Goal: Check status: Check status

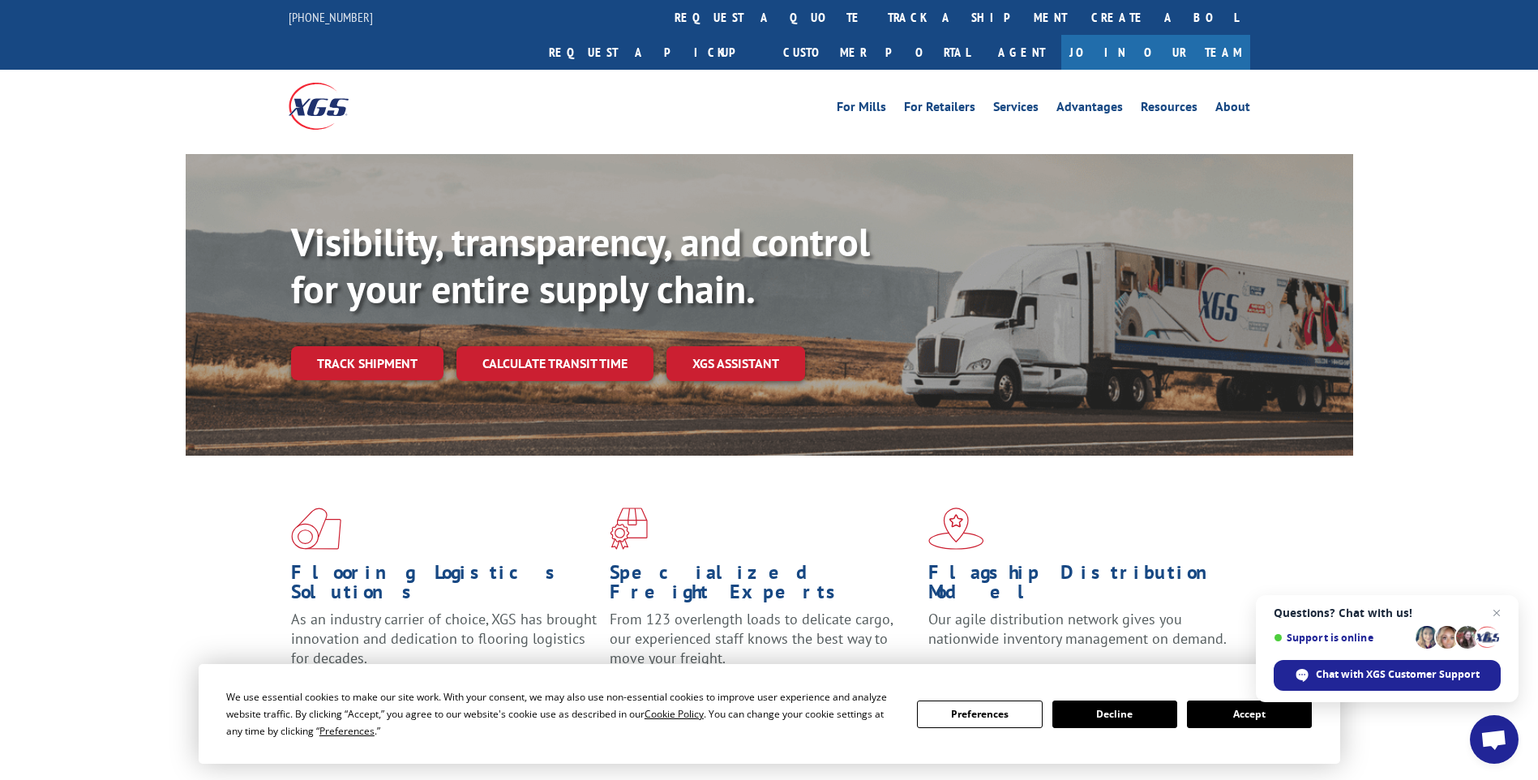
click at [1225, 714] on button "Accept" at bounding box center [1249, 715] width 125 height 28
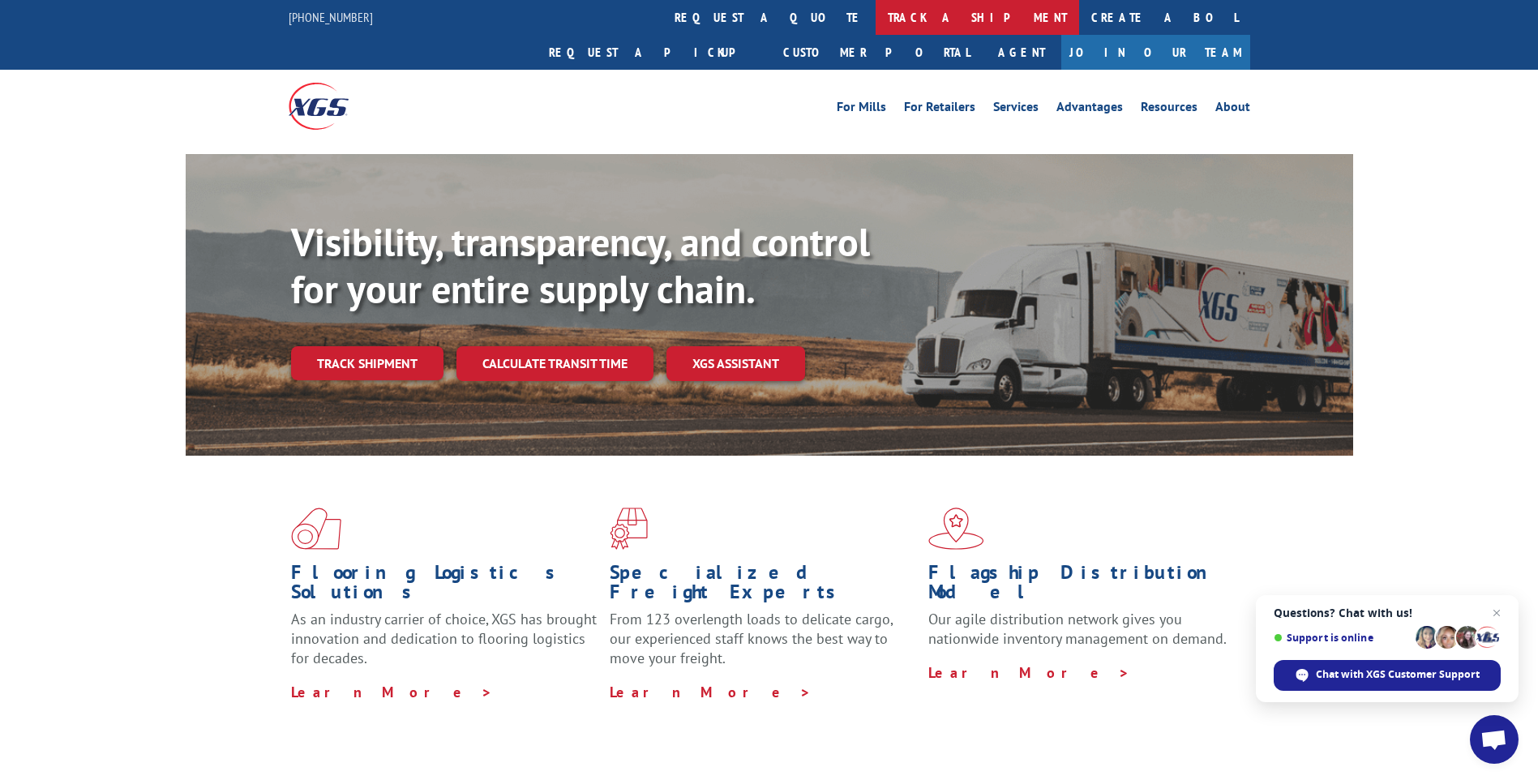
click at [876, 18] on link "track a shipment" at bounding box center [978, 17] width 204 height 35
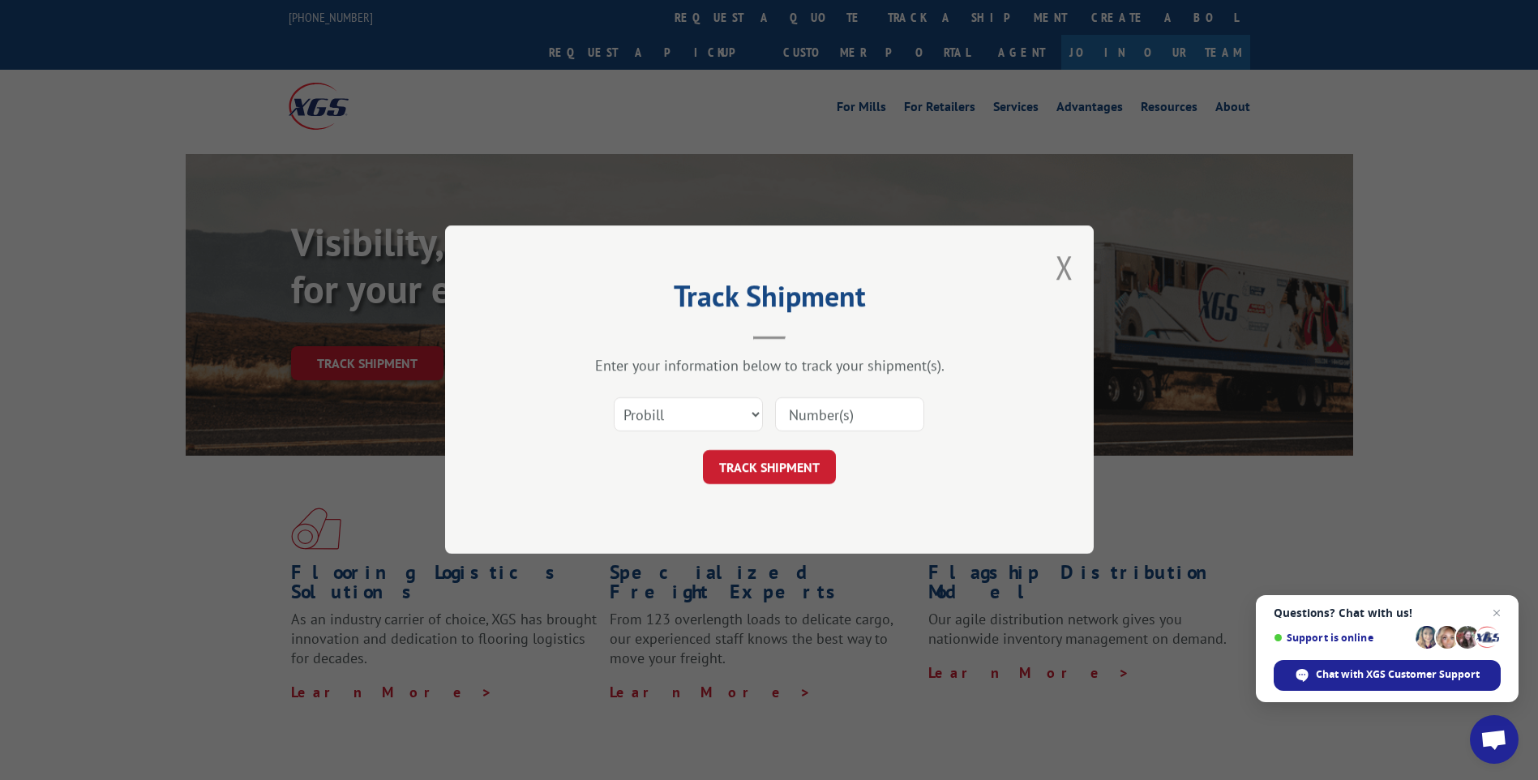
click at [810, 412] on input at bounding box center [849, 415] width 149 height 34
type input "17400760"
click at [782, 471] on button "TRACK SHIPMENT" at bounding box center [769, 468] width 133 height 34
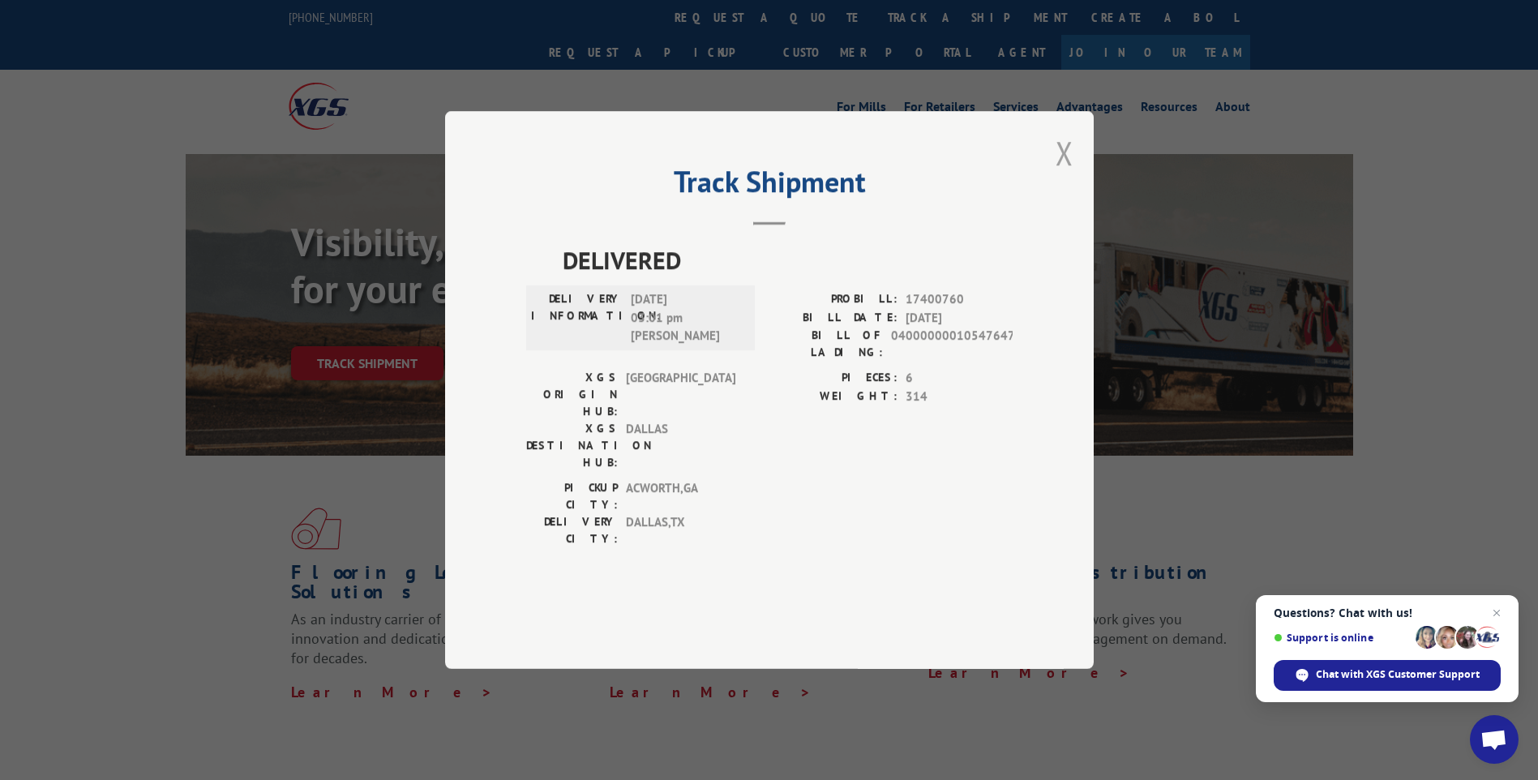
click at [1068, 174] on button "Close modal" at bounding box center [1065, 152] width 18 height 43
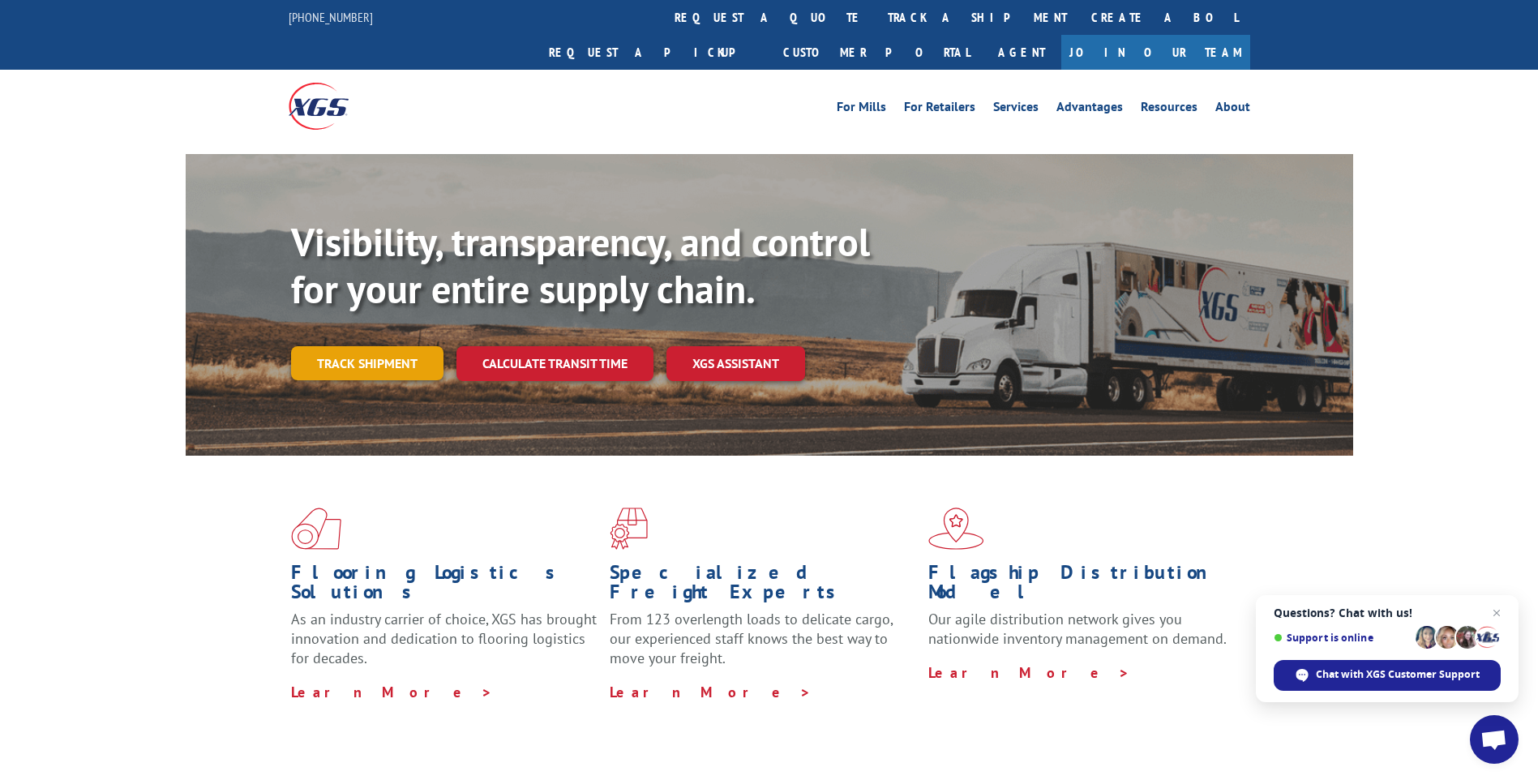
click at [409, 346] on link "Track shipment" at bounding box center [367, 363] width 152 height 34
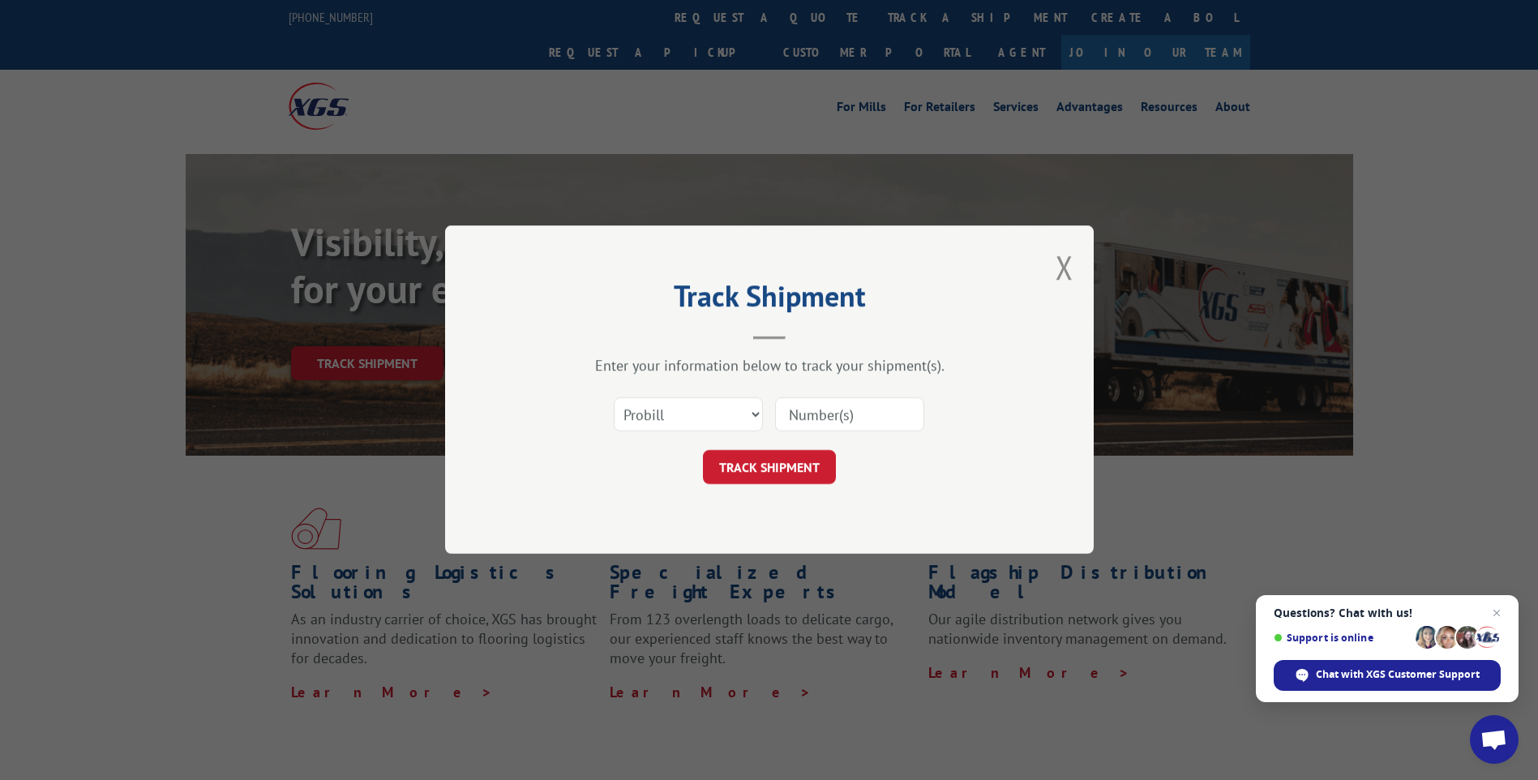
click at [834, 412] on input at bounding box center [849, 415] width 149 height 34
type input "17400760"
click at [800, 469] on button "TRACK SHIPMENT" at bounding box center [769, 468] width 133 height 34
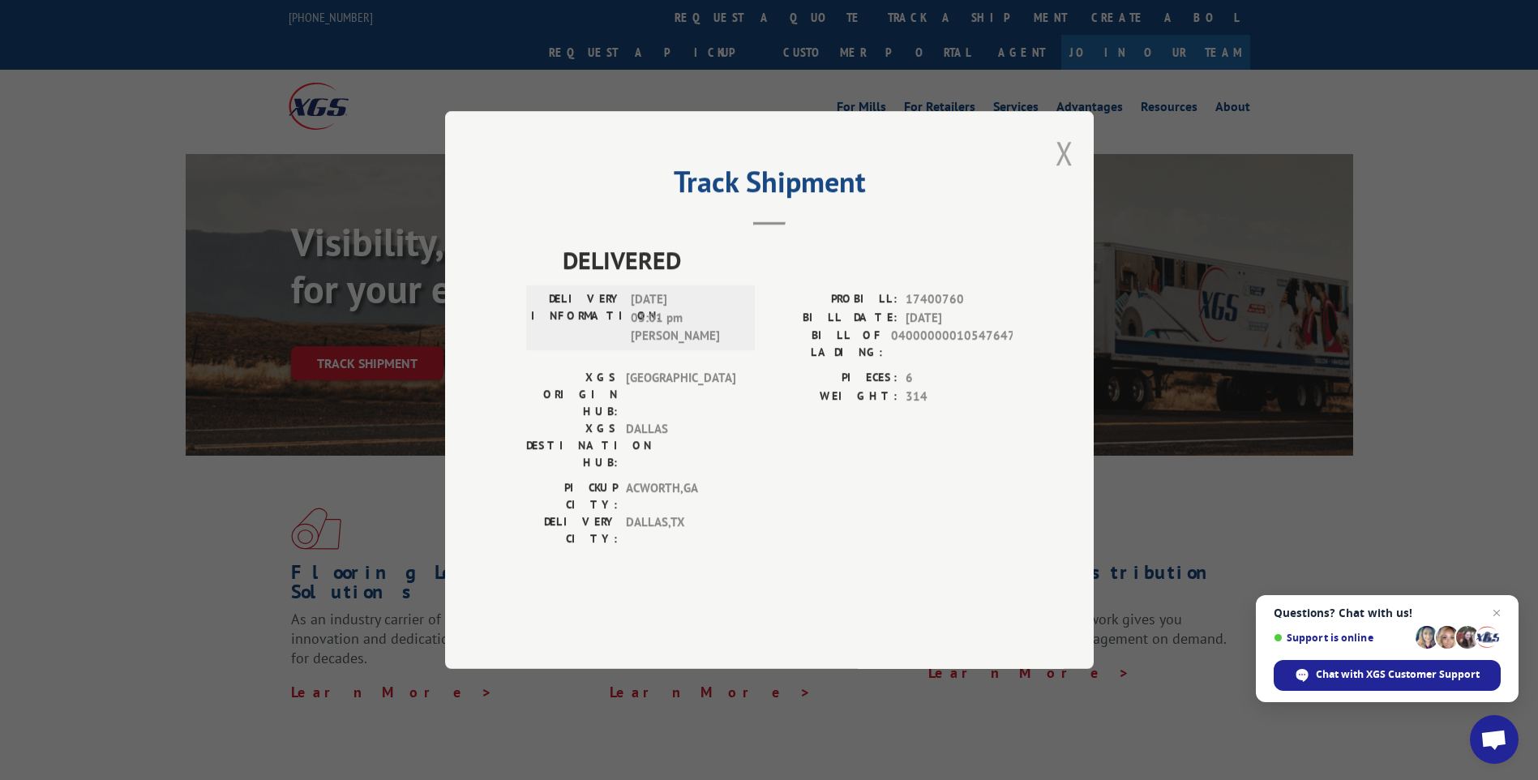
click at [1067, 174] on button "Close modal" at bounding box center [1065, 152] width 18 height 43
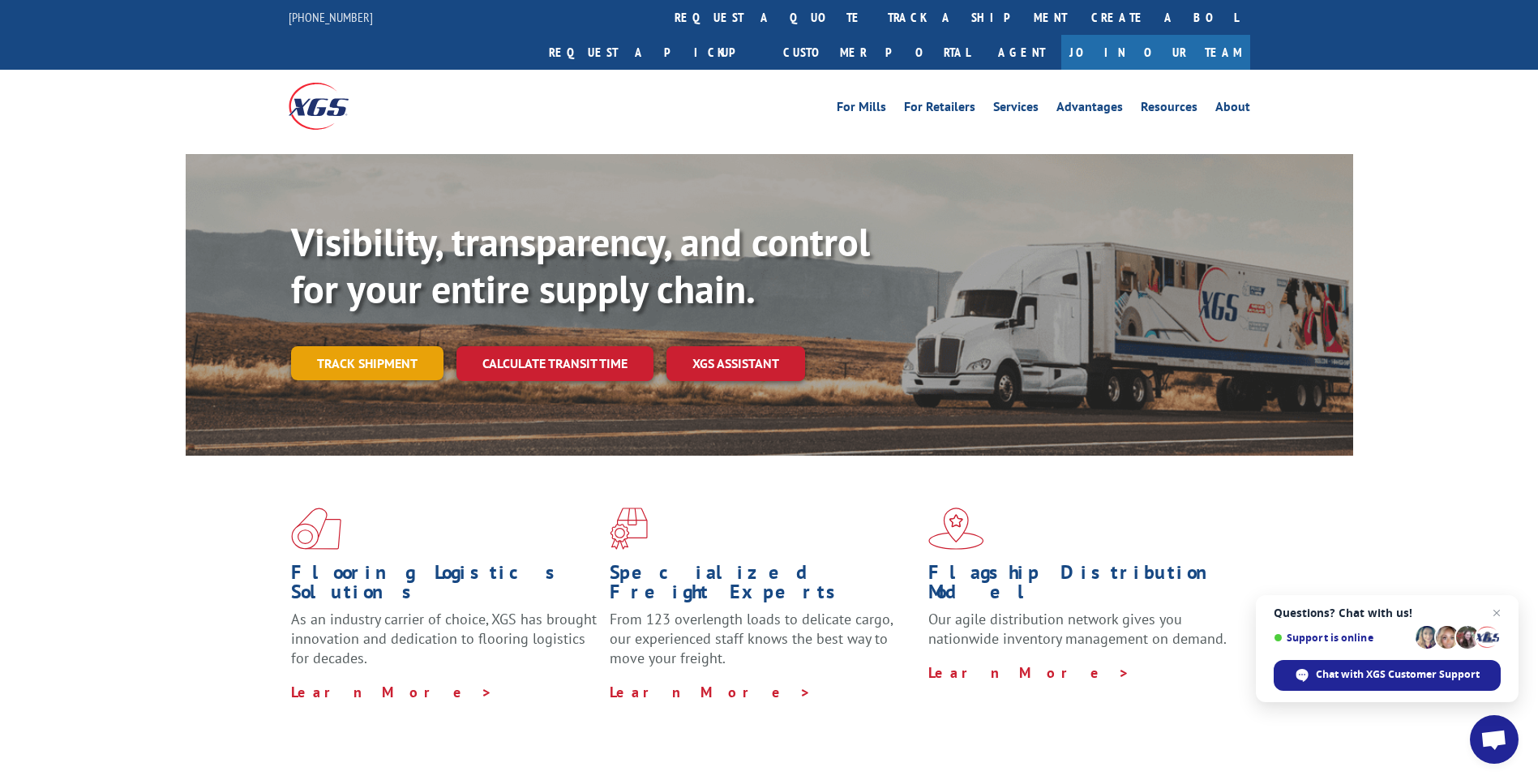
click at [371, 346] on link "Track shipment" at bounding box center [367, 363] width 152 height 34
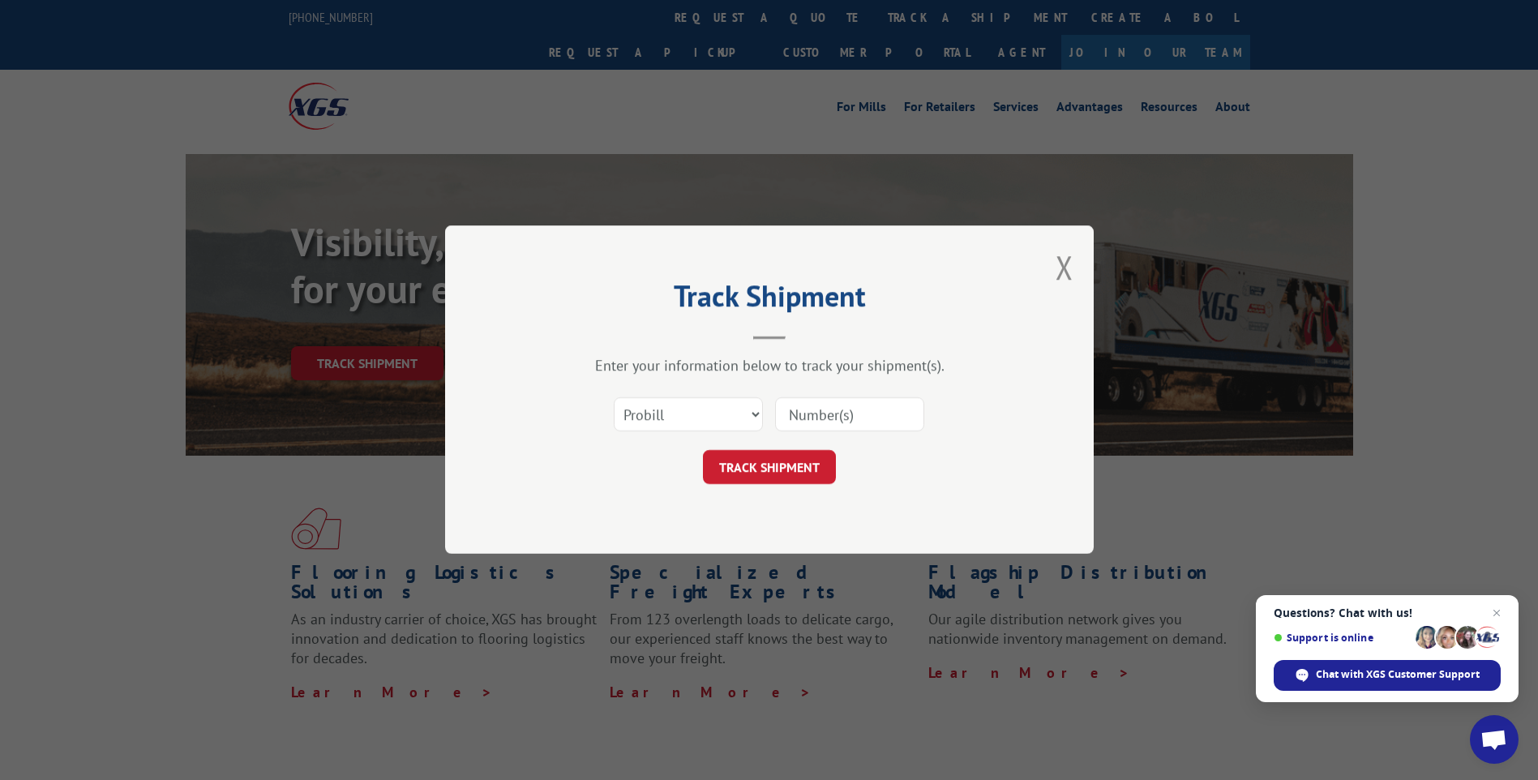
click at [806, 413] on input at bounding box center [849, 415] width 149 height 34
type input "17402306"
click at [778, 470] on button "TRACK SHIPMENT" at bounding box center [769, 468] width 133 height 34
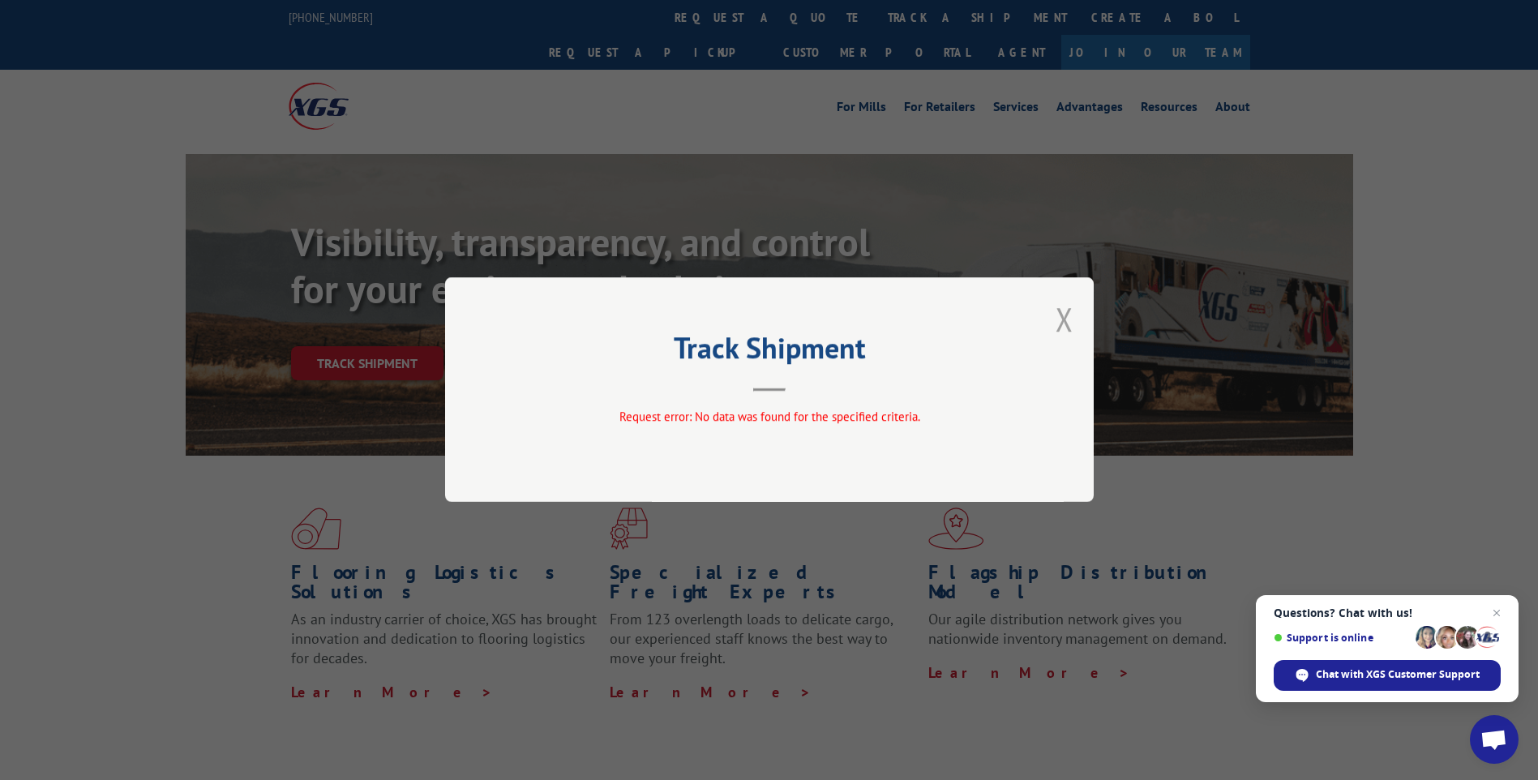
click at [1061, 324] on button "Close modal" at bounding box center [1065, 319] width 18 height 43
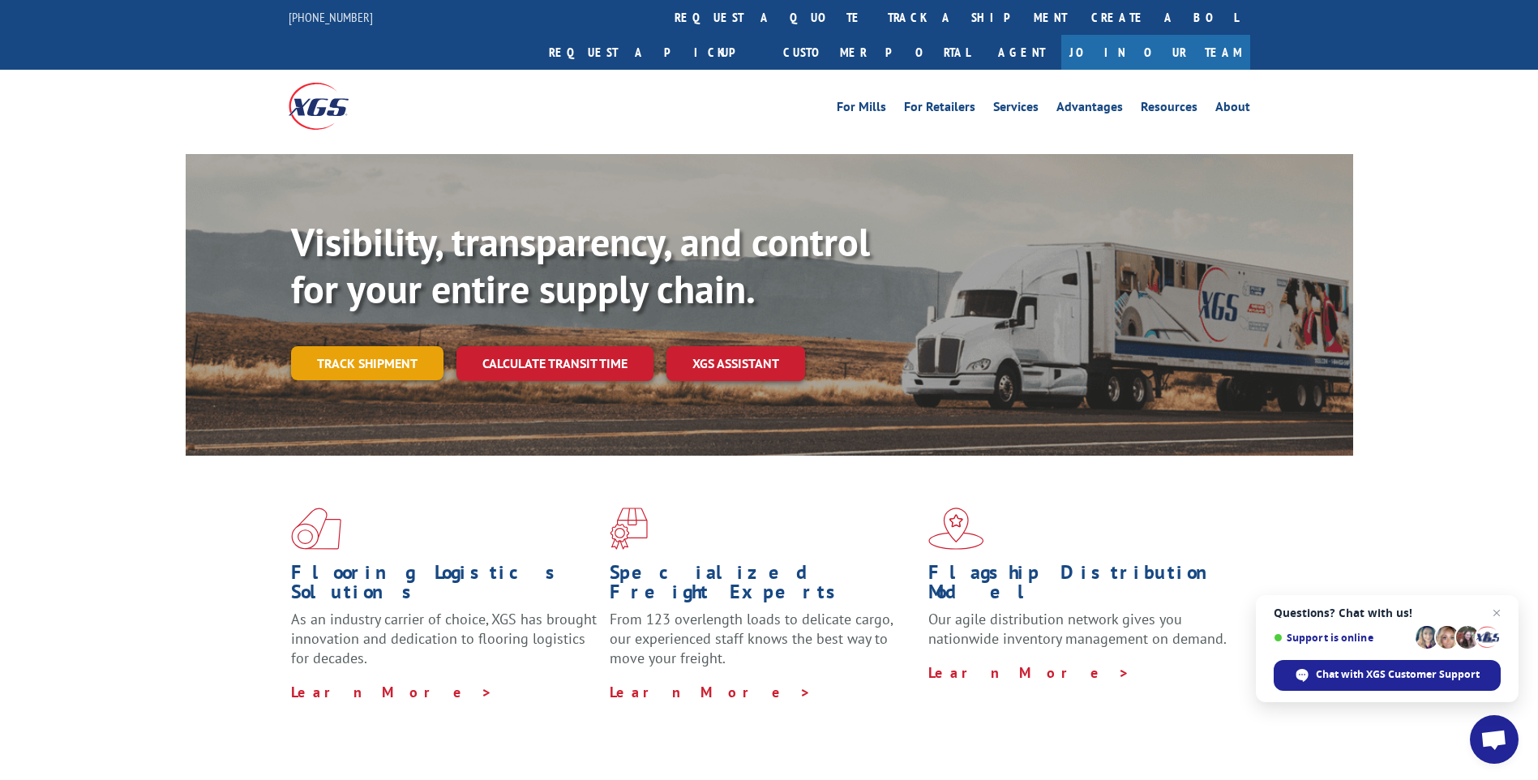
click at [331, 346] on link "Track shipment" at bounding box center [367, 363] width 152 height 34
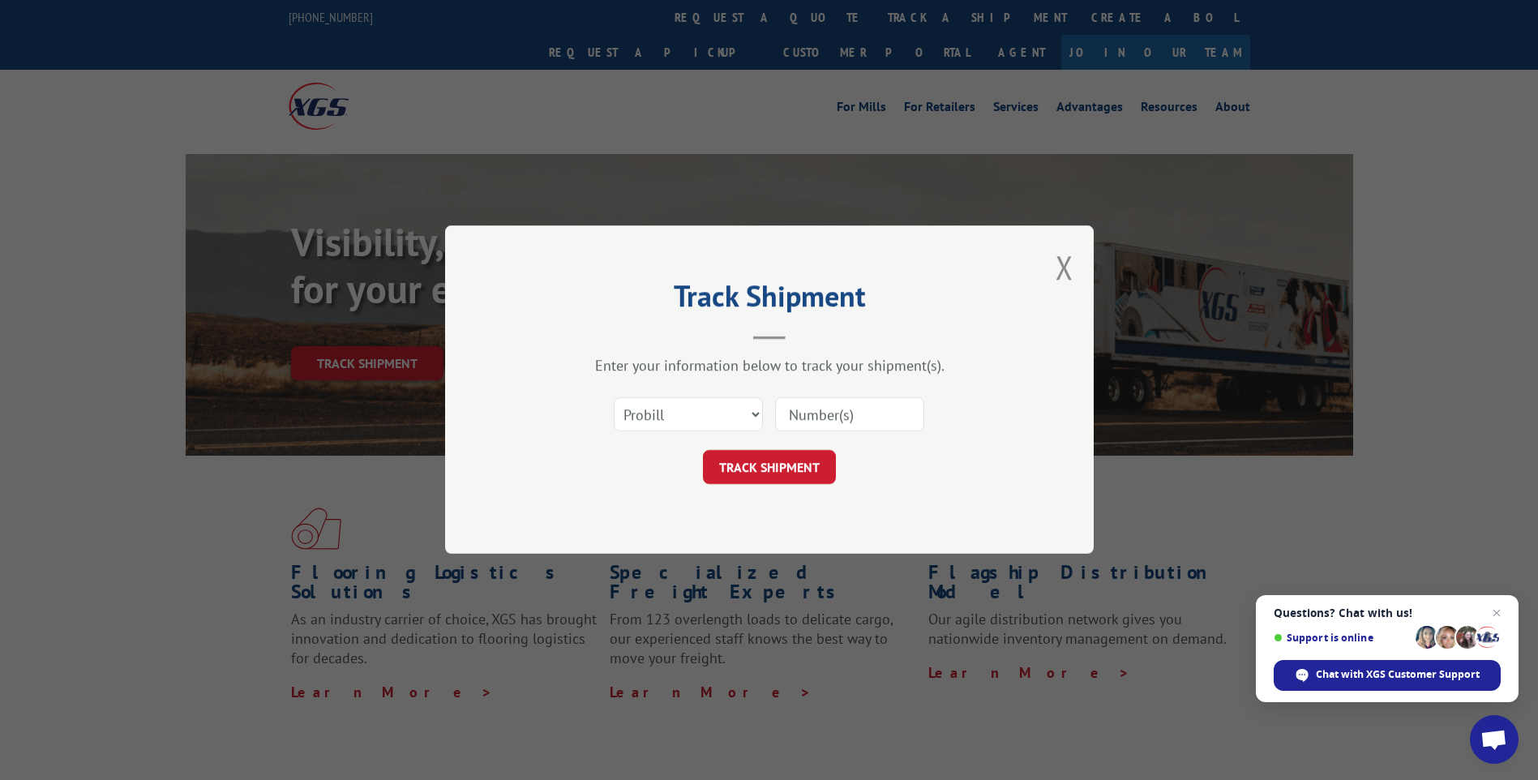
click at [823, 412] on input at bounding box center [849, 415] width 149 height 34
drag, startPoint x: 860, startPoint y: 411, endPoint x: 734, endPoint y: 412, distance: 126.5
click at [734, 412] on div "Select category... Probill BOL PO 17402306" at bounding box center [769, 415] width 487 height 54
type input "C"
paste input "[URL][DOMAIN_NAME]"
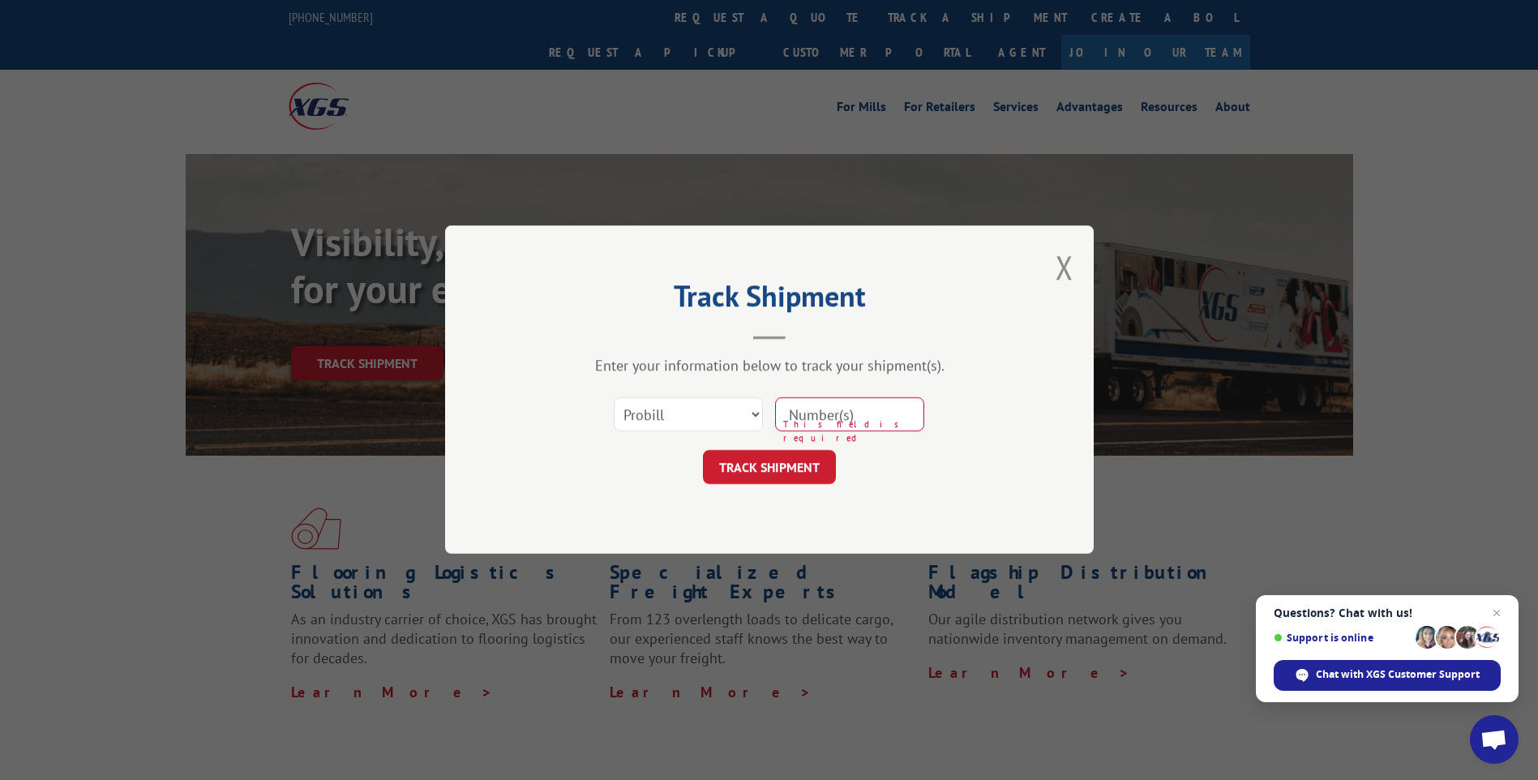
type input "[URL][DOMAIN_NAME]"
drag, startPoint x: 912, startPoint y: 418, endPoint x: 672, endPoint y: 418, distance: 239.2
click at [672, 418] on div "Select category... Probill BOL PO [URL][DOMAIN_NAME]" at bounding box center [769, 415] width 487 height 54
drag, startPoint x: 860, startPoint y: 417, endPoint x: 724, endPoint y: 418, distance: 136.2
click at [724, 418] on div "Select category... Probill BOL PO 17402306" at bounding box center [769, 415] width 487 height 54
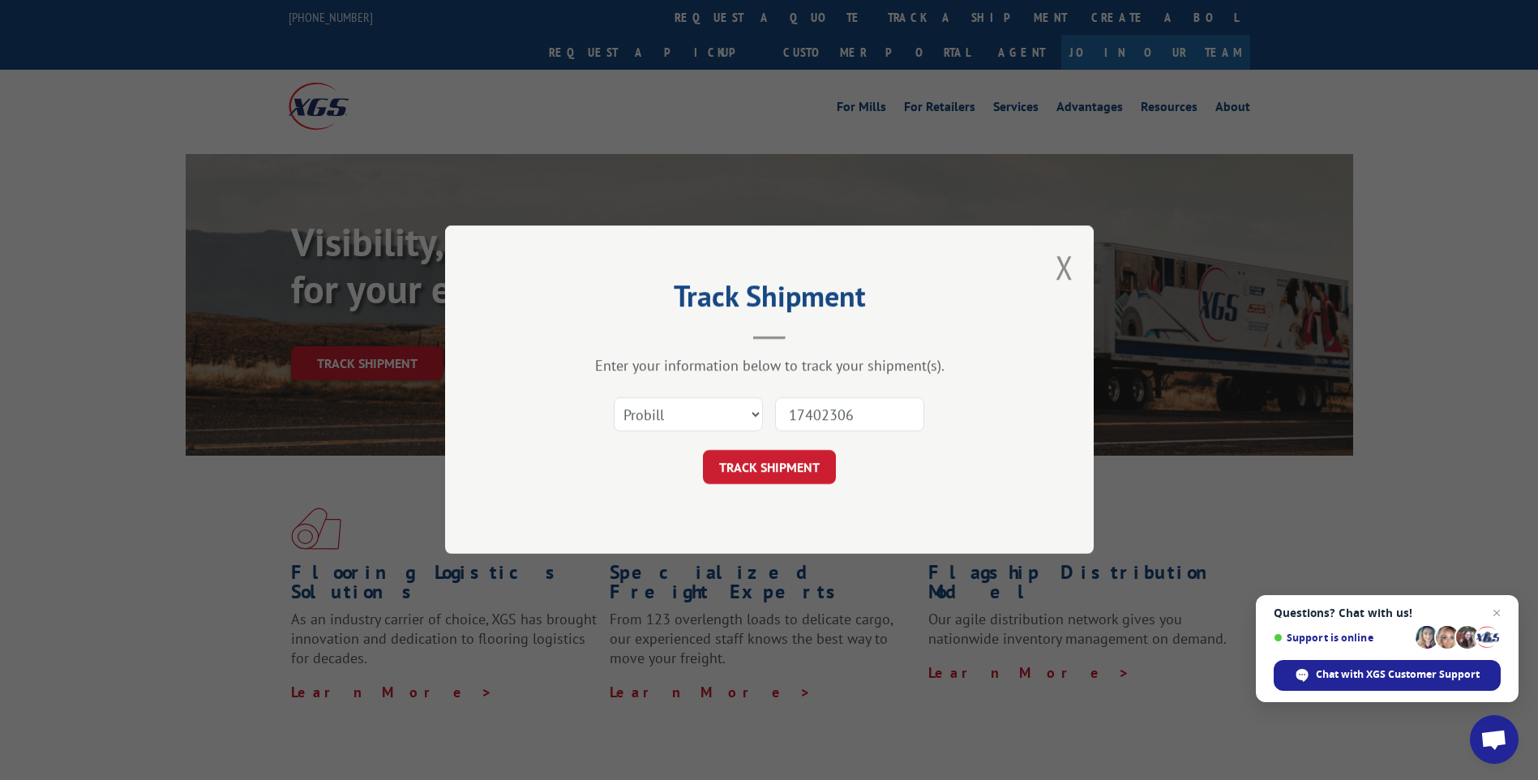
type input "17402306"
click at [757, 414] on select "Select category... Probill BOL PO" at bounding box center [688, 415] width 149 height 34
select select "bol"
click at [614, 398] on select "Select category... Probill BOL PO" at bounding box center [688, 415] width 149 height 34
click at [779, 465] on button "TRACK SHIPMENT" at bounding box center [769, 468] width 133 height 34
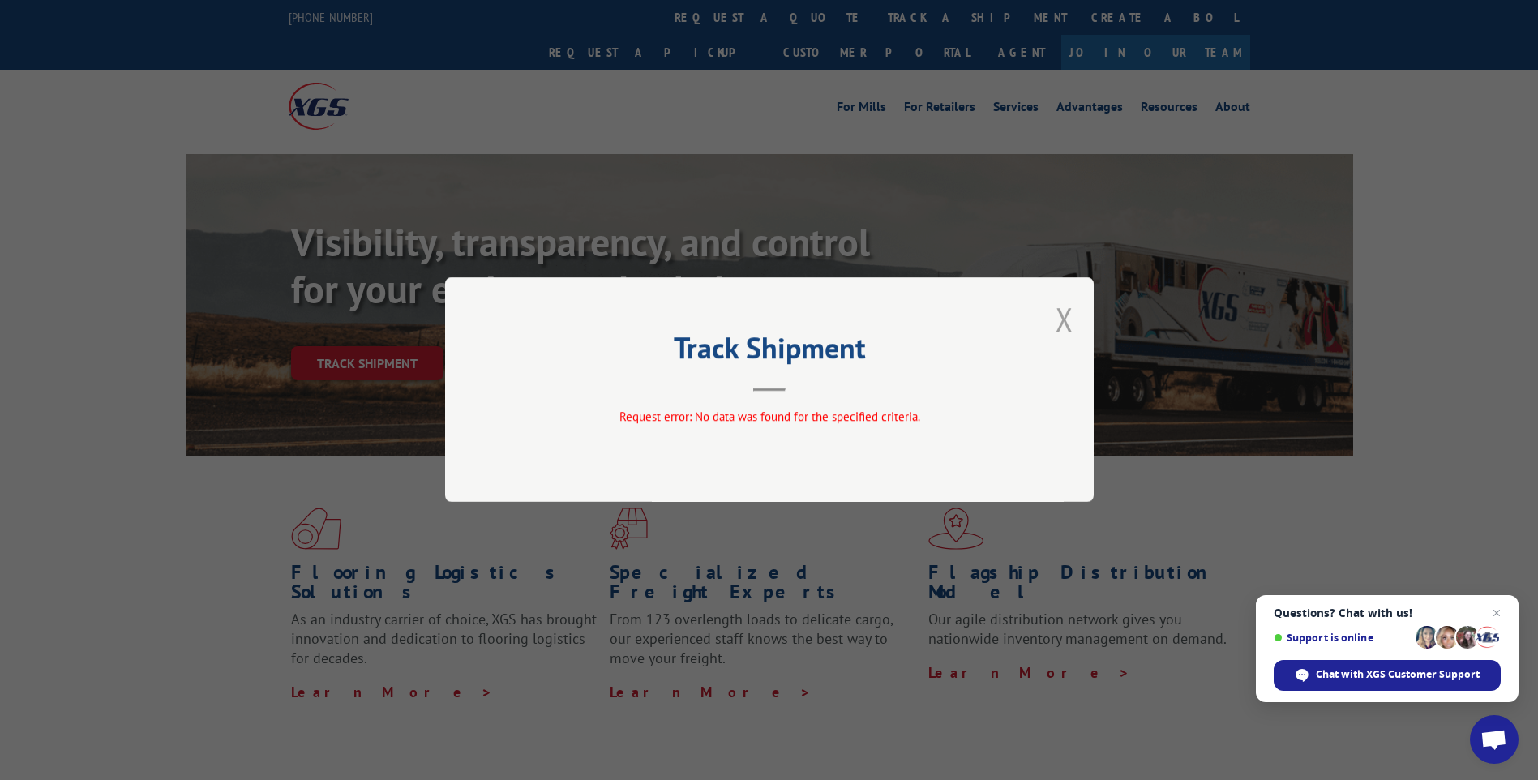
click at [1059, 316] on button "Close modal" at bounding box center [1065, 319] width 18 height 43
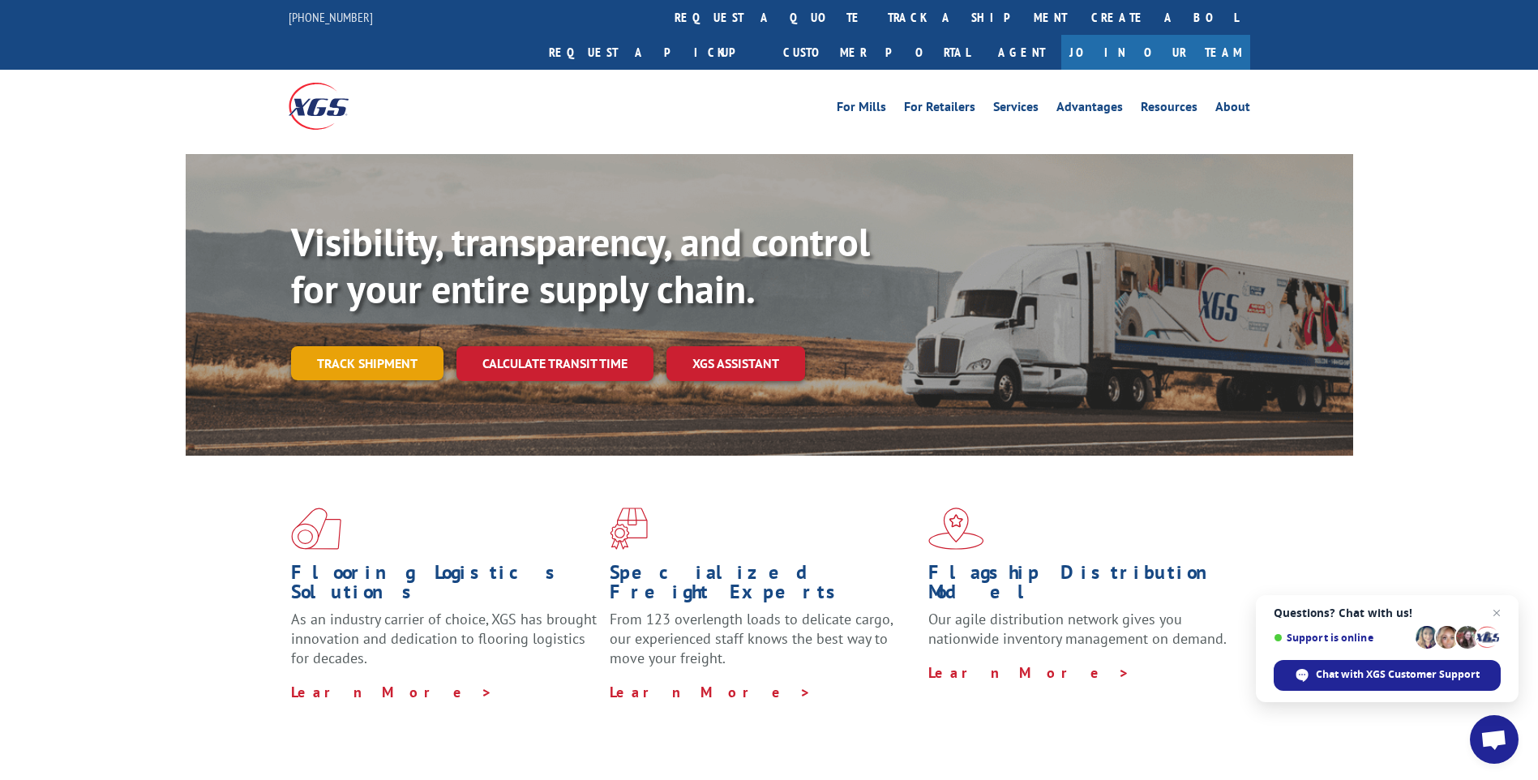
click at [371, 346] on link "Track shipment" at bounding box center [367, 363] width 152 height 34
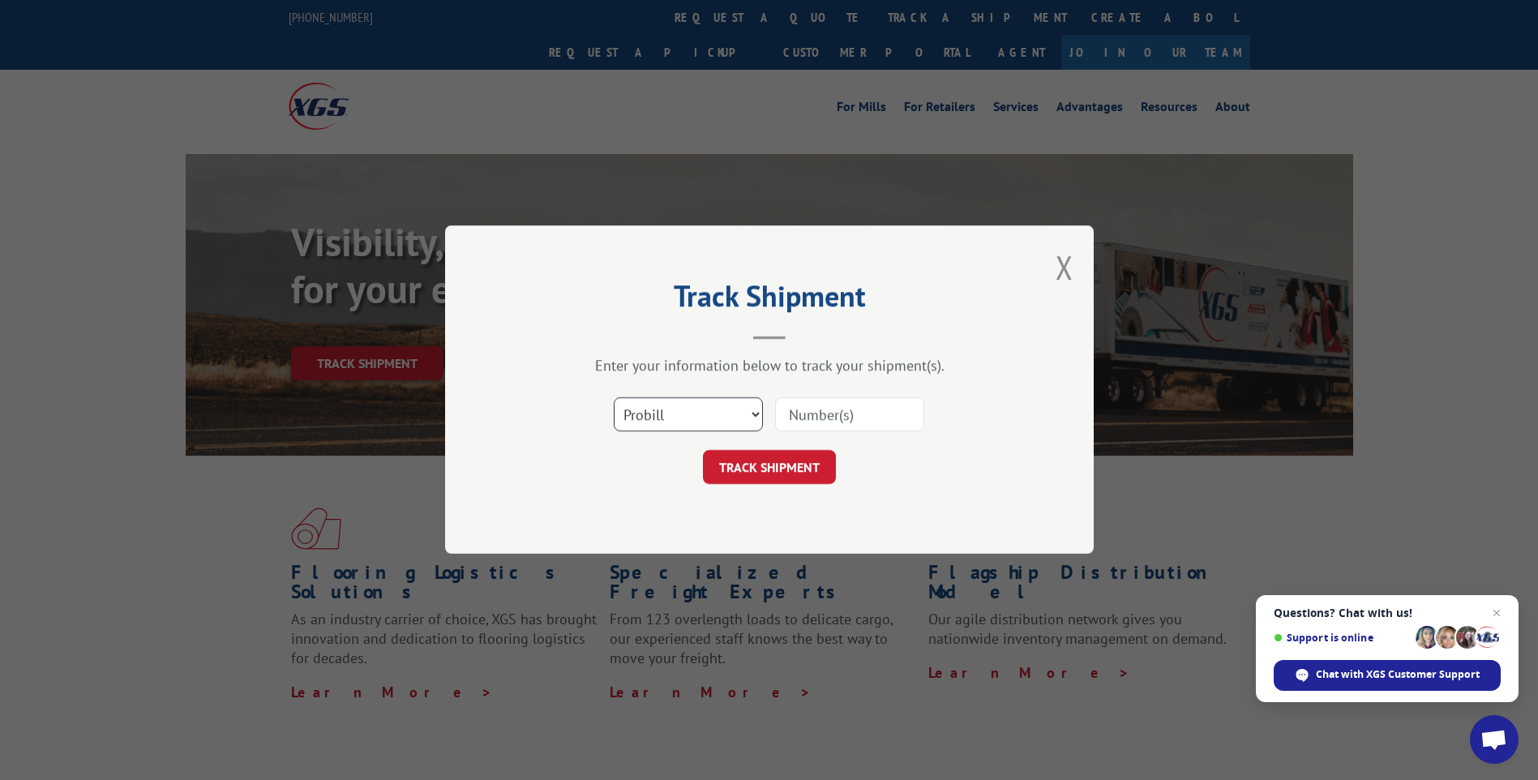
click at [757, 413] on select "Select category... Probill BOL PO" at bounding box center [688, 415] width 149 height 34
select select "po"
click at [614, 398] on select "Select category... Probill BOL PO" at bounding box center [688, 415] width 149 height 34
click at [823, 410] on input at bounding box center [849, 415] width 149 height 34
paste input "17402306"
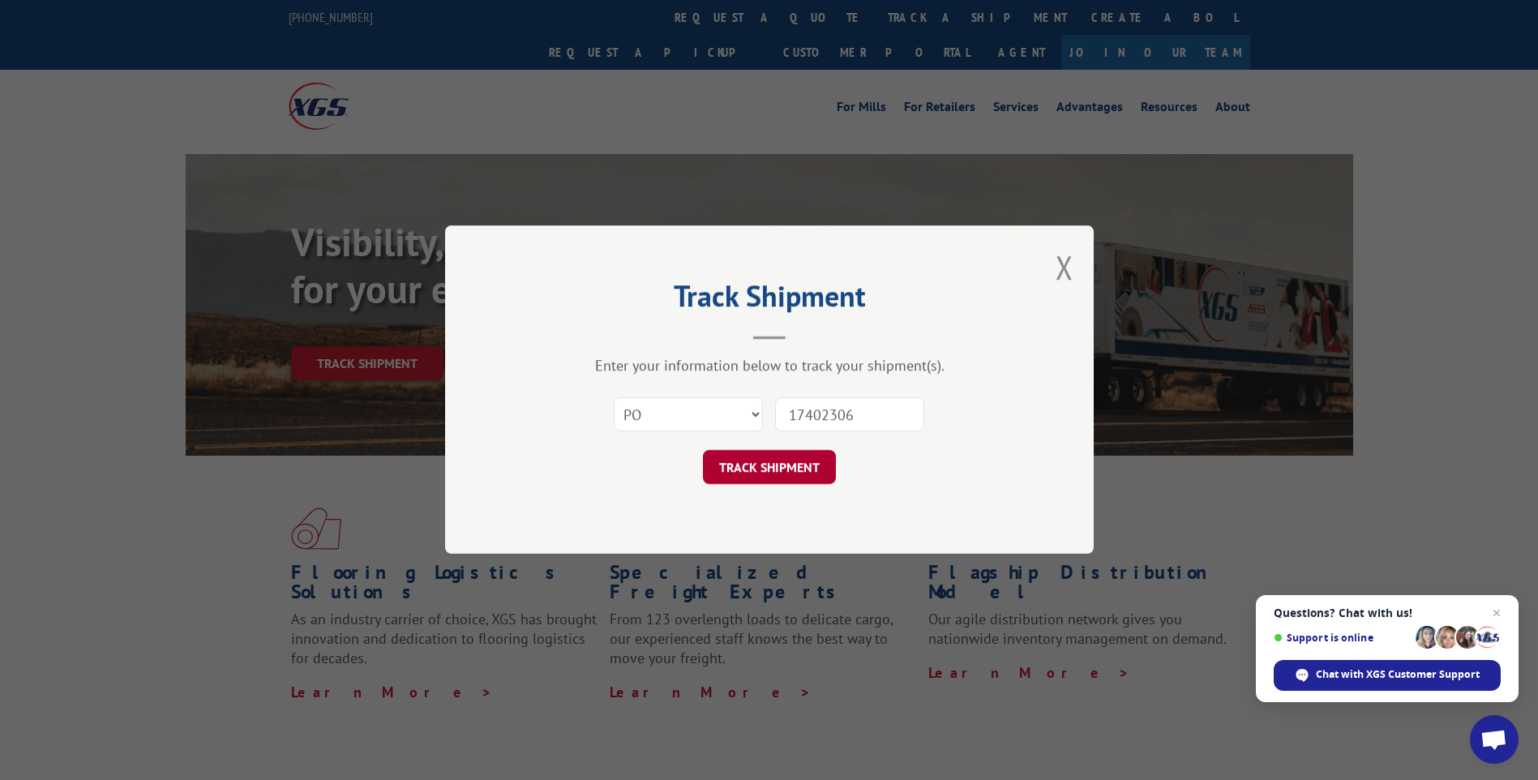
type input "17402306"
click at [791, 471] on button "TRACK SHIPMENT" at bounding box center [769, 468] width 133 height 34
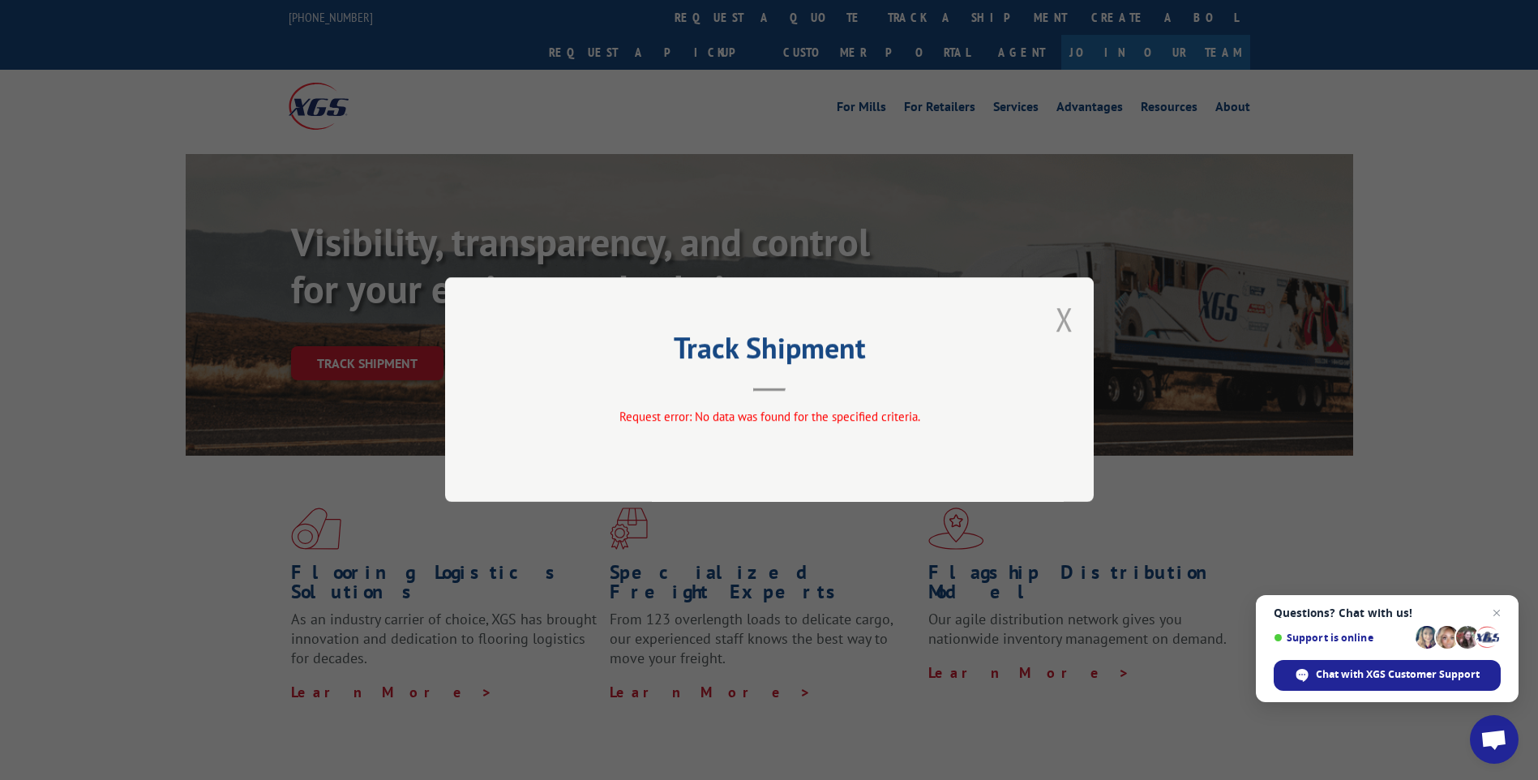
click at [1064, 317] on button "Close modal" at bounding box center [1065, 319] width 18 height 43
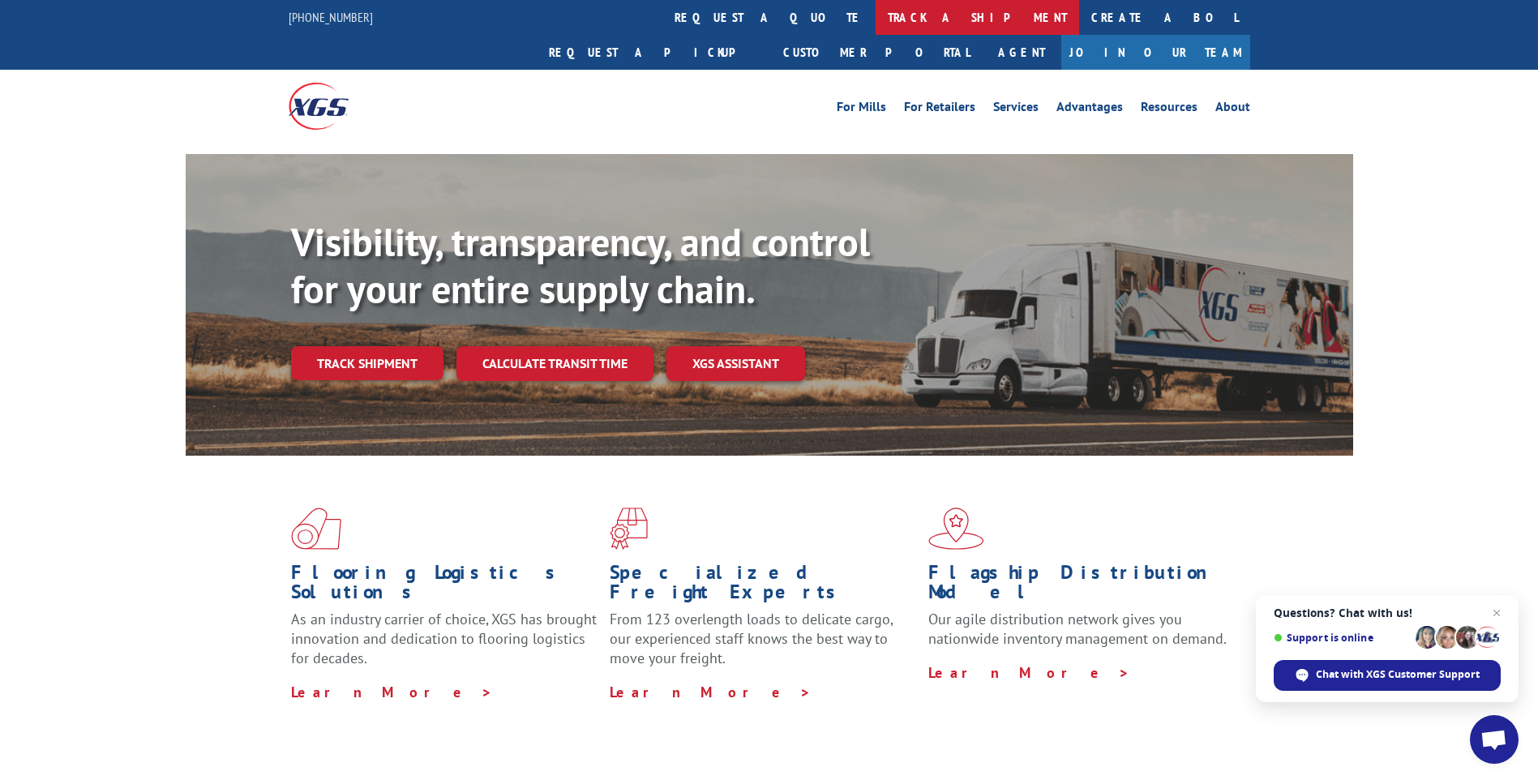
click at [876, 15] on link "track a shipment" at bounding box center [978, 17] width 204 height 35
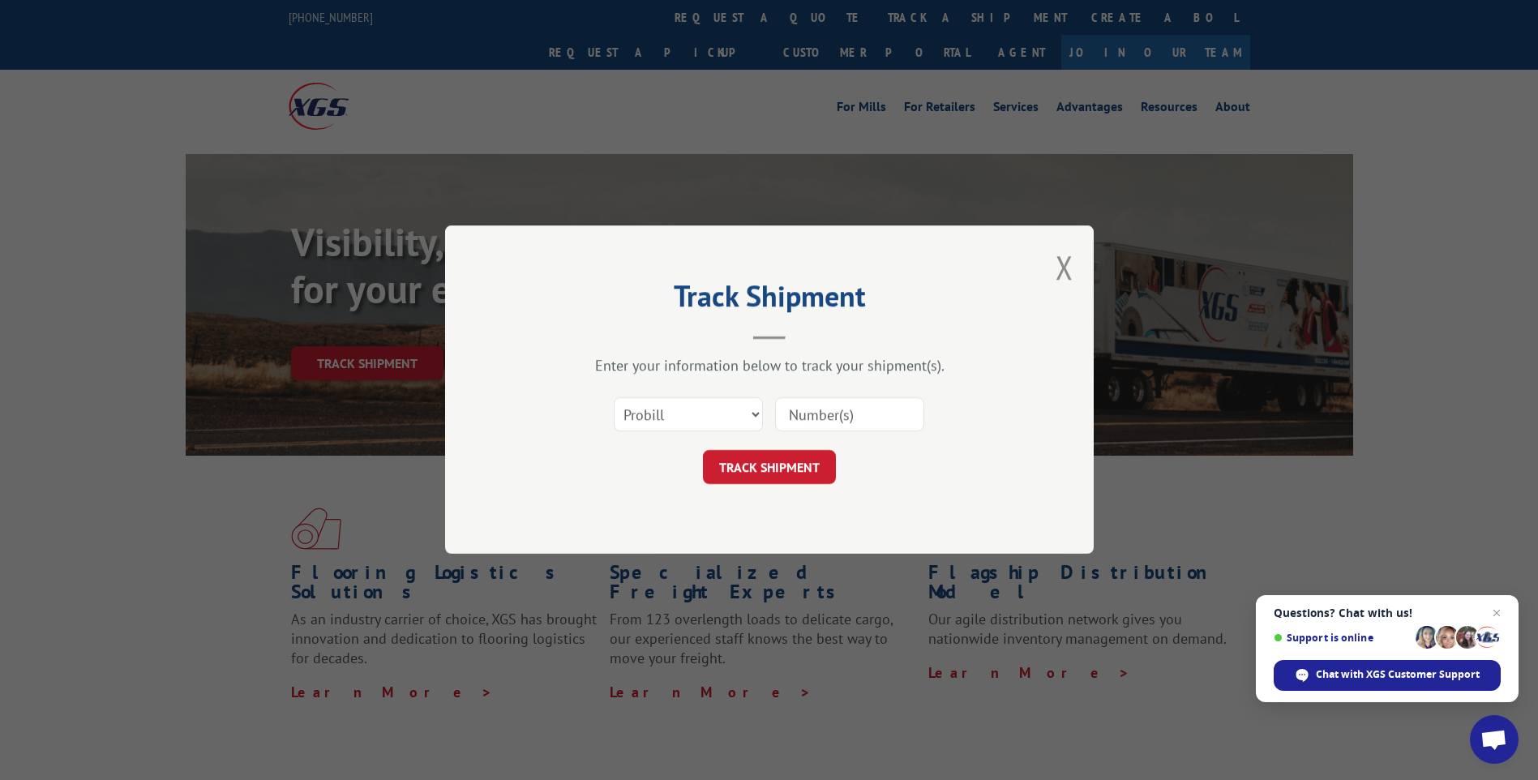
click at [790, 414] on input at bounding box center [849, 415] width 149 height 34
type input "17402306"
click at [777, 468] on button "TRACK SHIPMENT" at bounding box center [769, 468] width 133 height 34
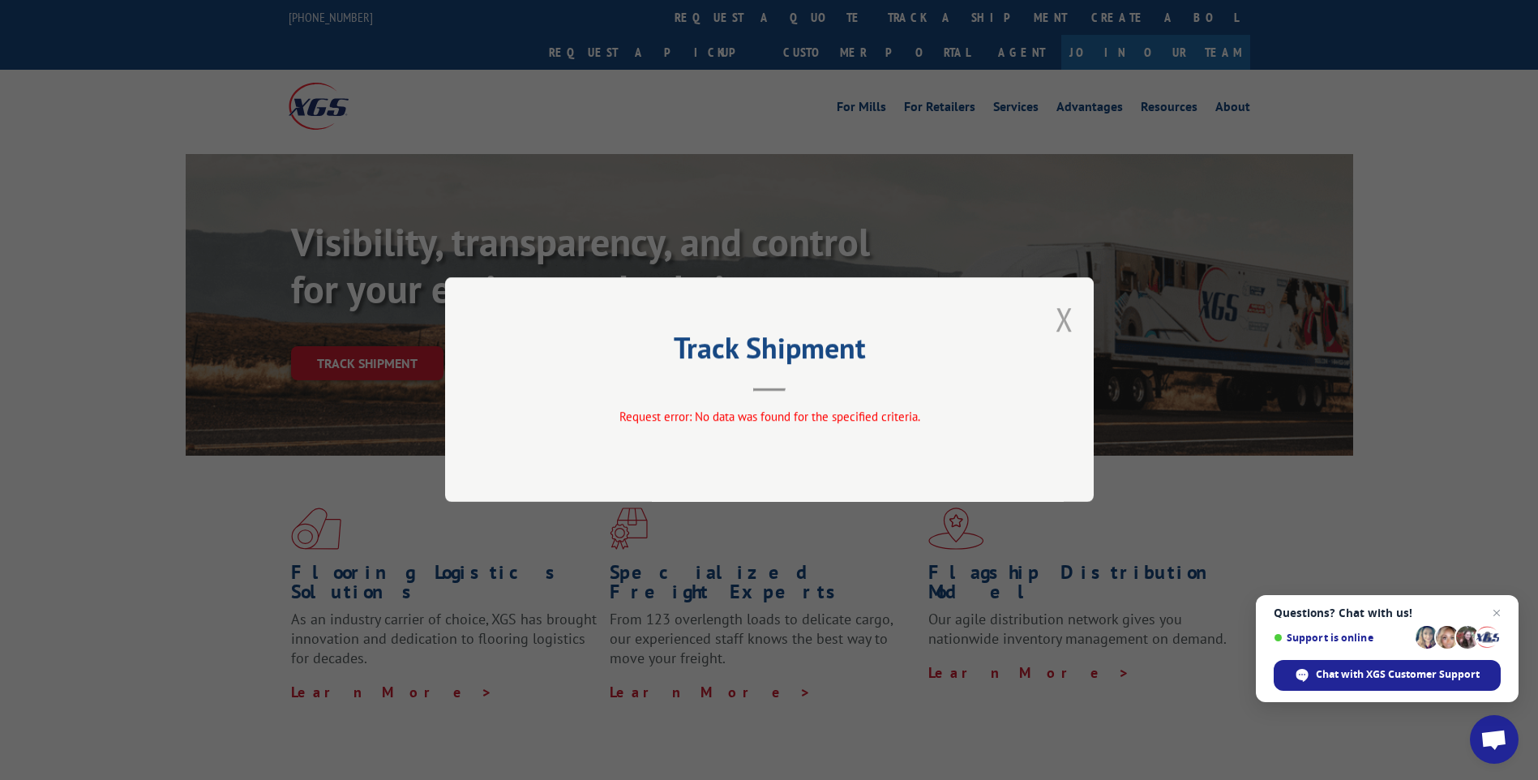
click at [1066, 321] on button "Close modal" at bounding box center [1065, 319] width 18 height 43
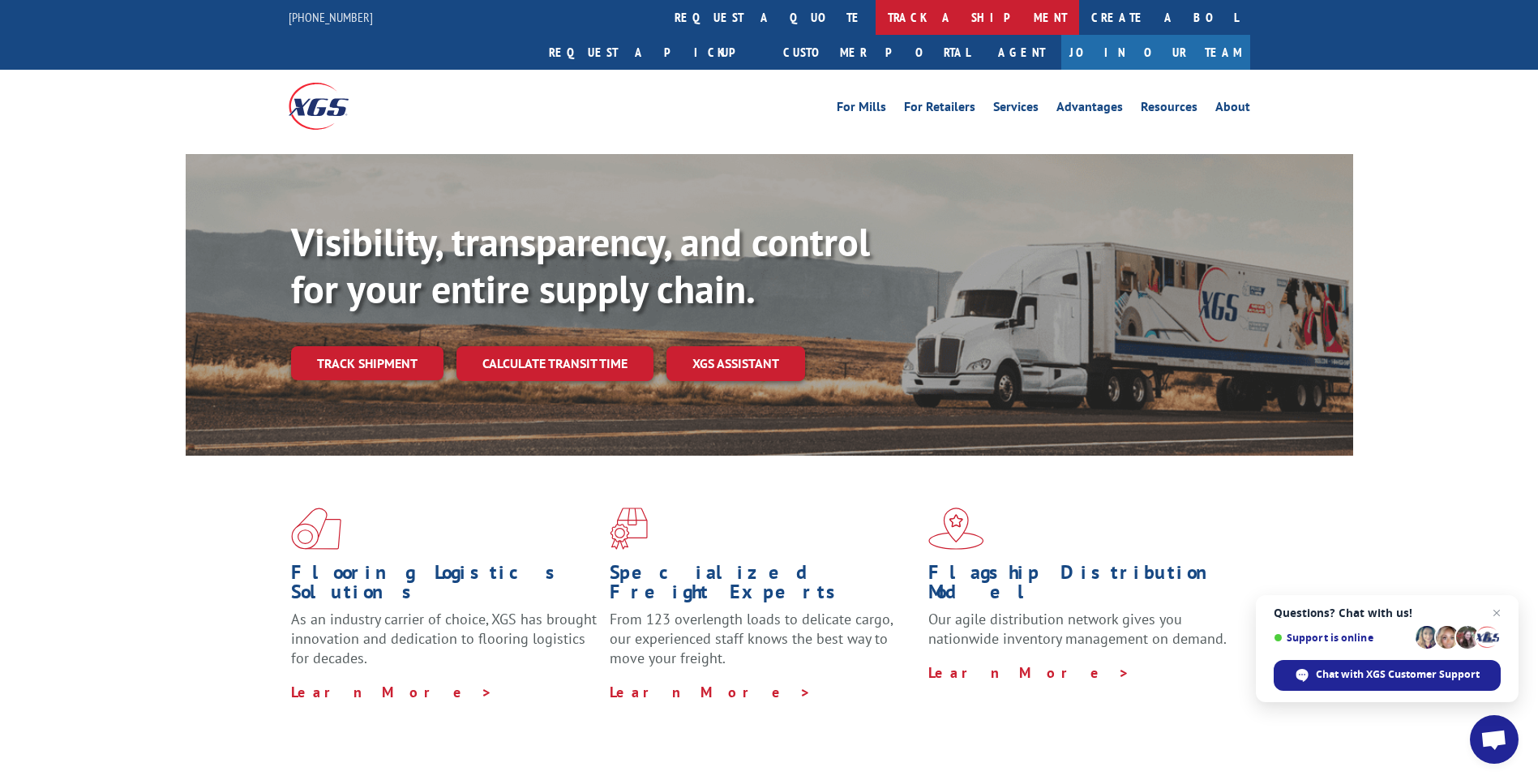
click at [876, 11] on link "track a shipment" at bounding box center [978, 17] width 204 height 35
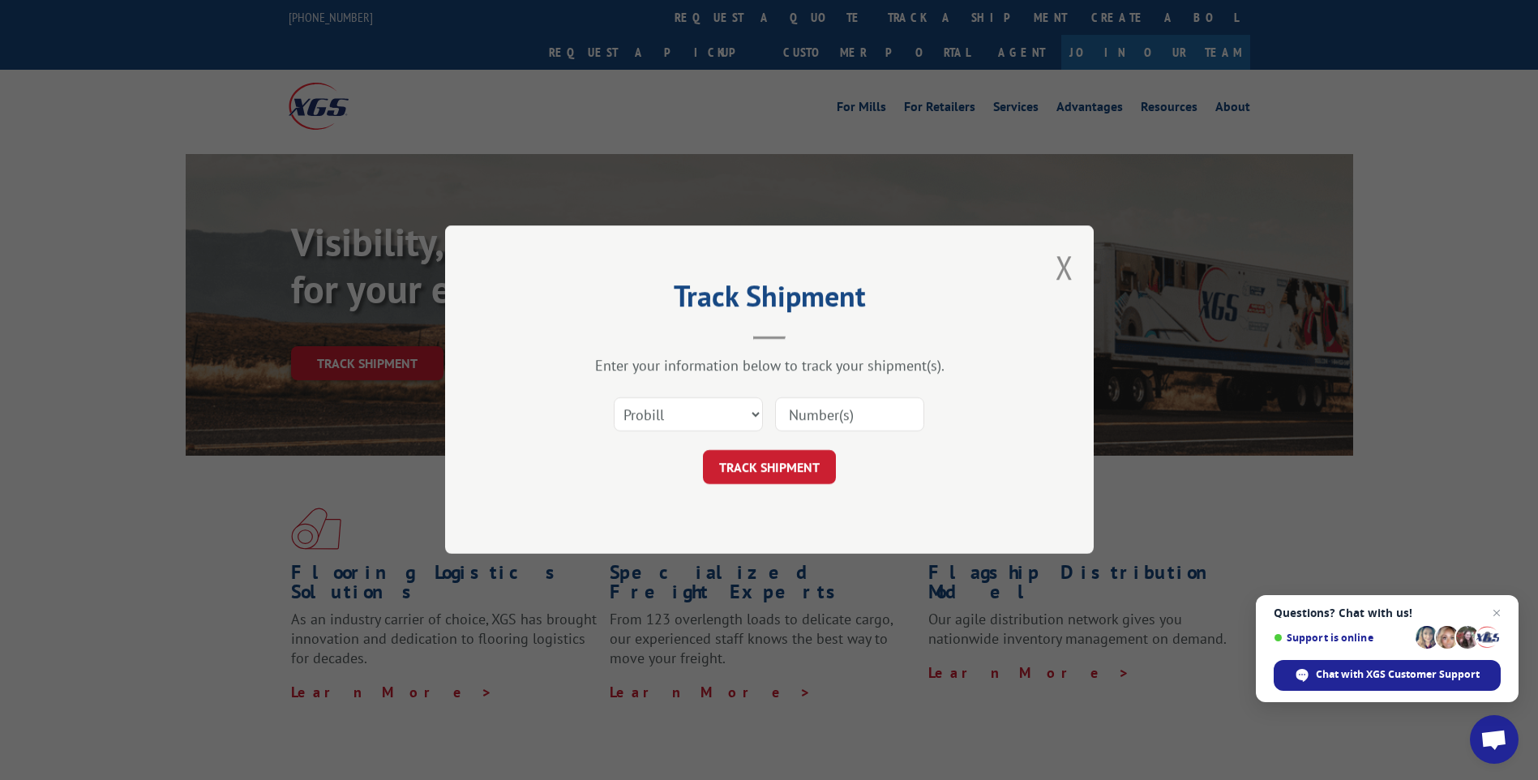
click at [808, 417] on input at bounding box center [849, 415] width 149 height 34
type input "17402306"
